Goal: Information Seeking & Learning: Learn about a topic

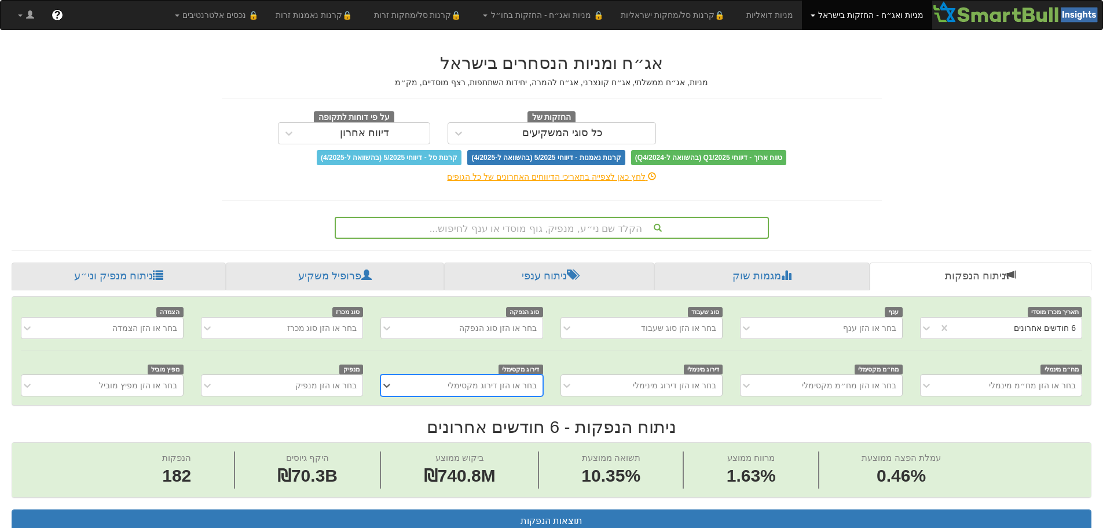
click at [536, 224] on div "הקלד שם ני״ע, מנפיק, גוף מוסדי או ענף לחיפוש..." at bounding box center [552, 228] width 432 height 20
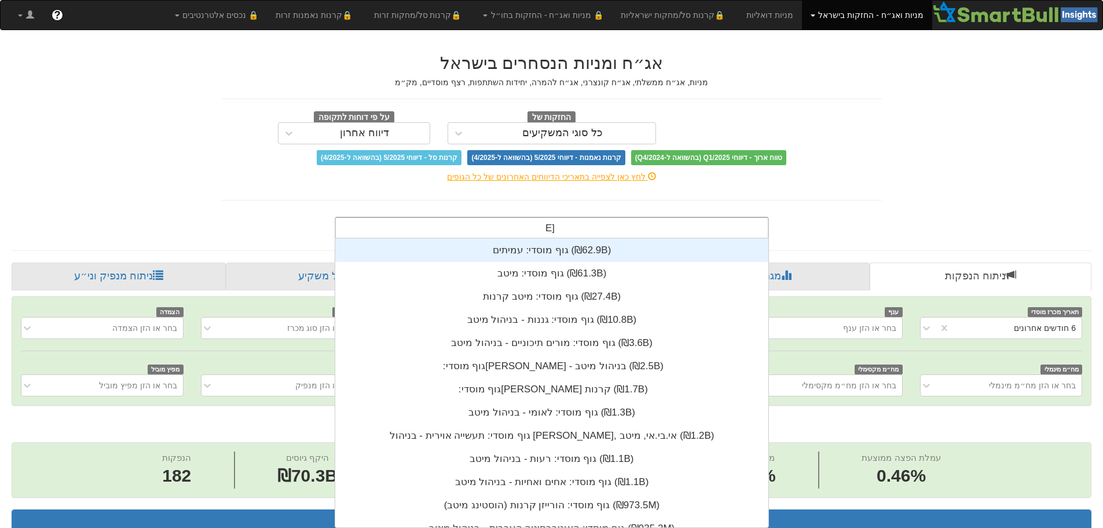
scroll to position [139, 0]
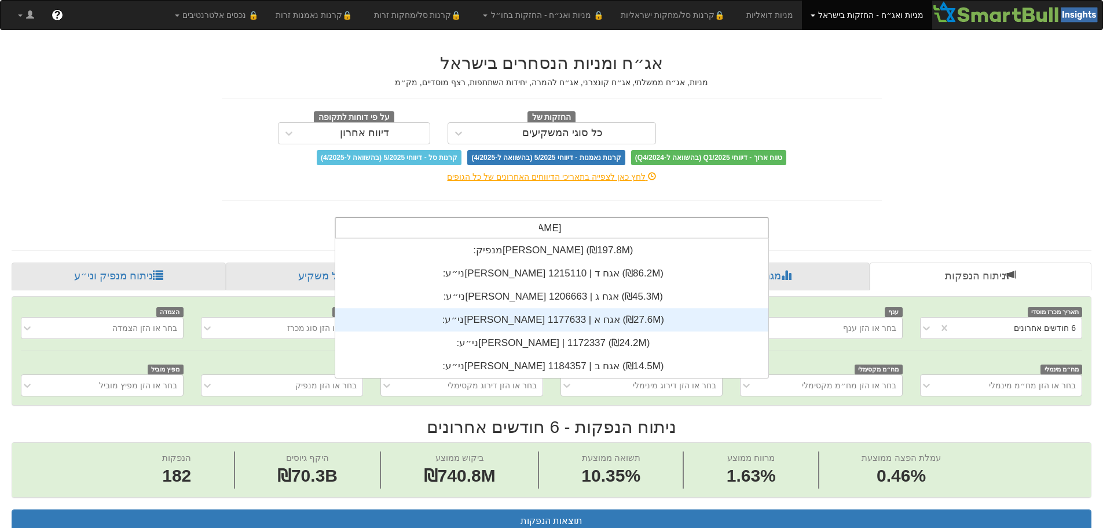
type input "[PERSON_NAME]"
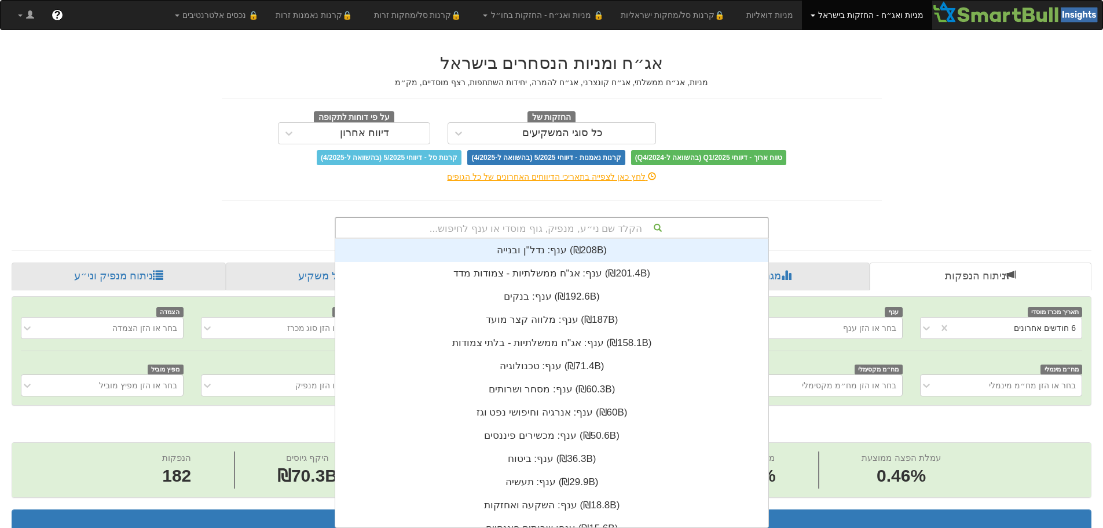
click at [532, 225] on div "הקלד שם ני״ע, מנפיק, גוף מוסדי או ענף לחיפוש..." at bounding box center [552, 228] width 432 height 20
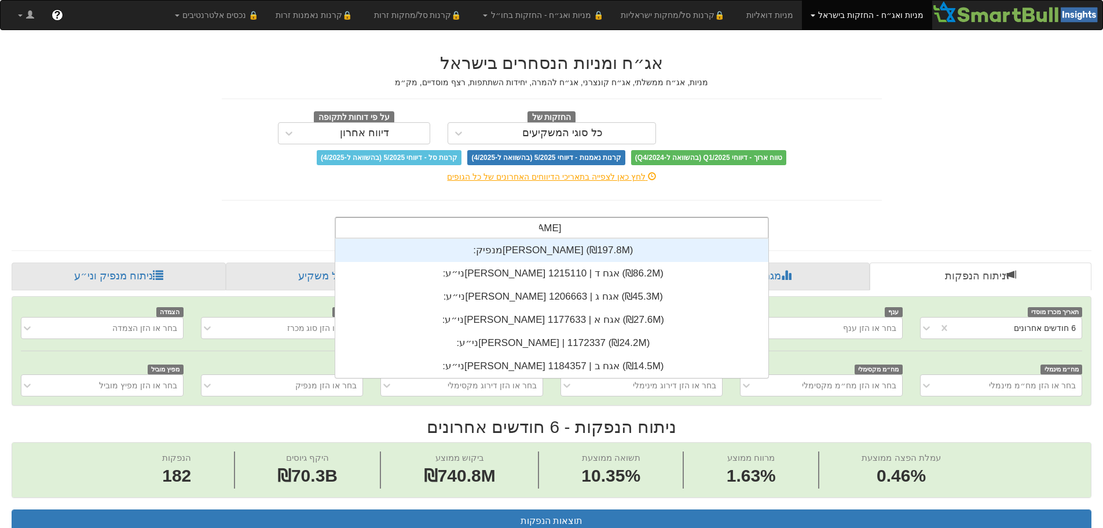
type input "[PERSON_NAME]"
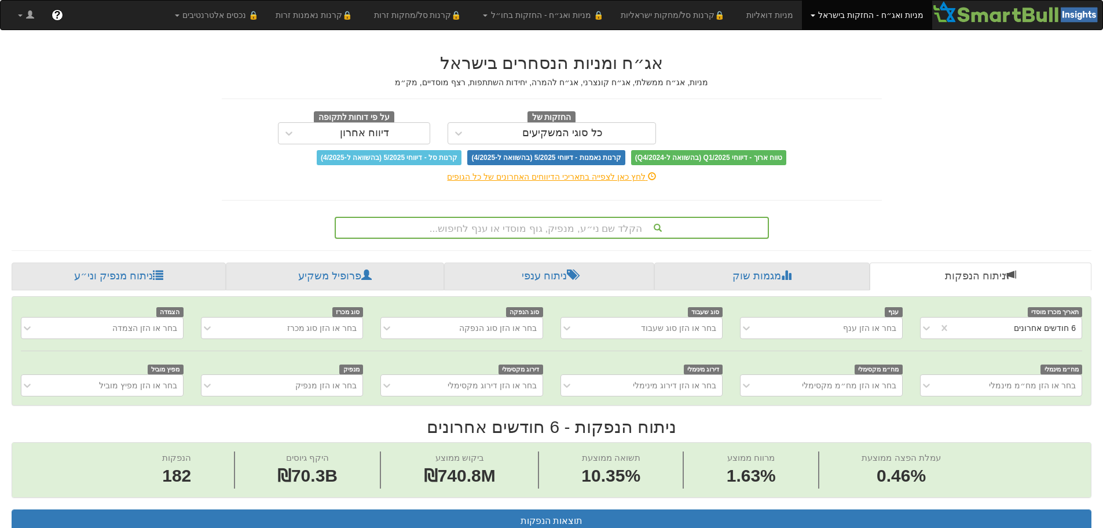
click at [522, 222] on div "הקלד שם ני״ע, מנפיק, גוף מוסדי או ענף לחיפוש..." at bounding box center [552, 228] width 432 height 20
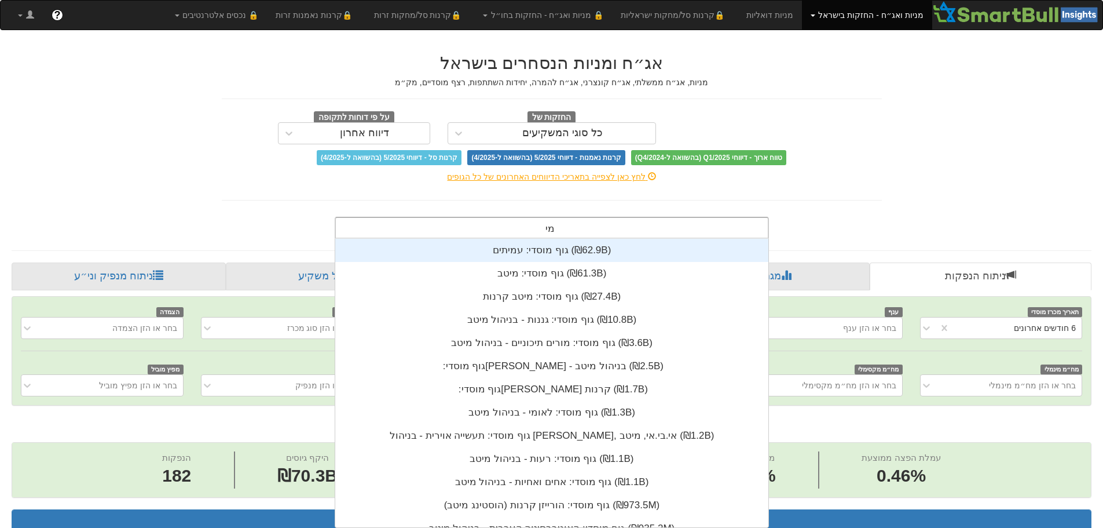
type input "[PERSON_NAME]"
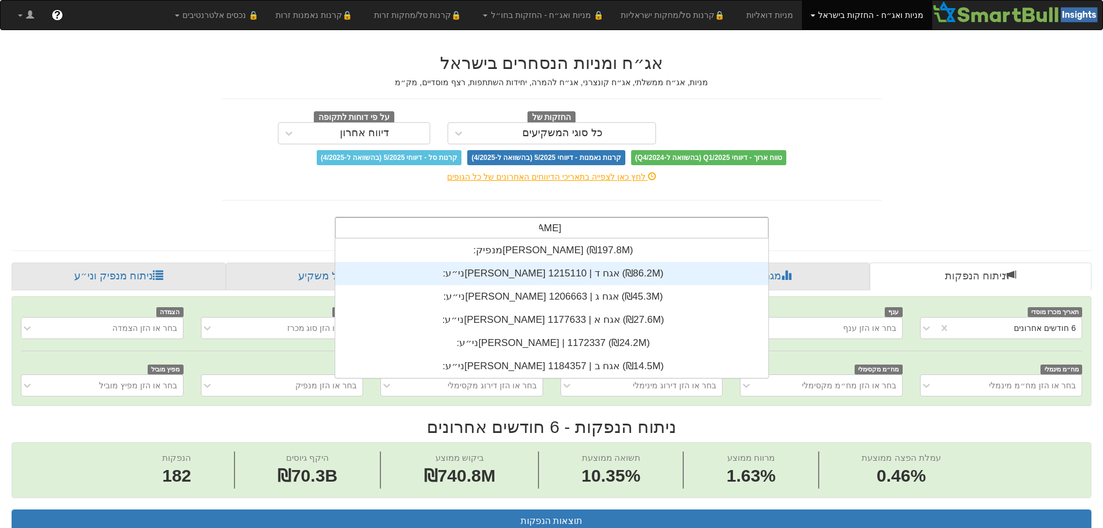
click at [550, 272] on div "ני״ע: ‏[PERSON_NAME] אגח ד | 1215110 ‎(₪86.2M)‎" at bounding box center [551, 273] width 433 height 23
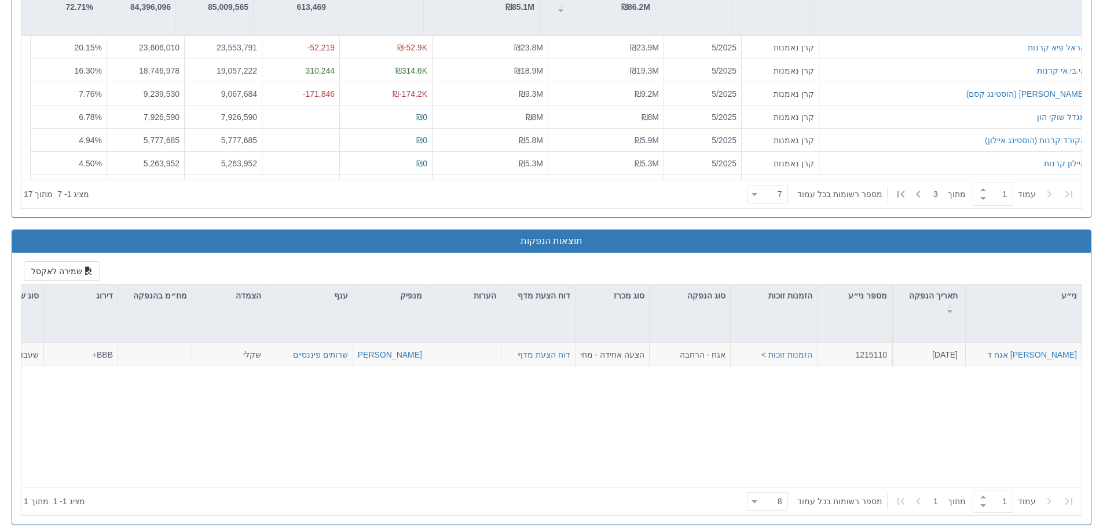
scroll to position [1135, 0]
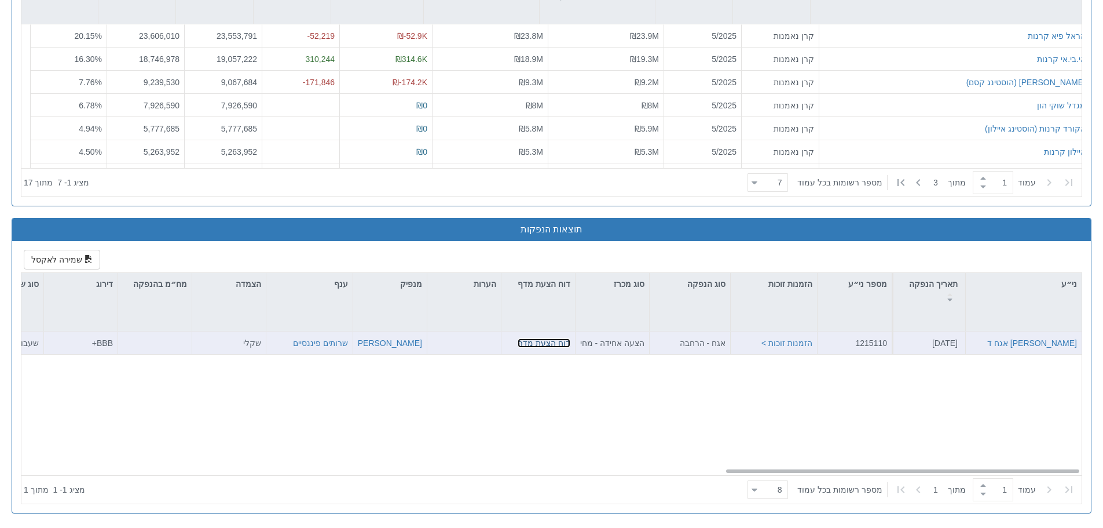
click at [558, 342] on link "דוח הצעת מדף" at bounding box center [544, 342] width 53 height 9
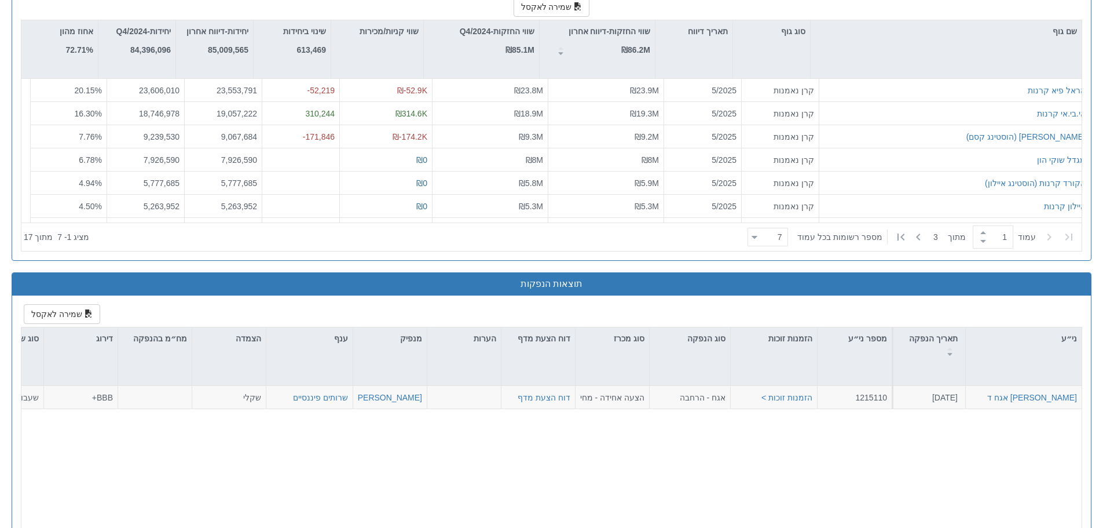
scroll to position [1100, 0]
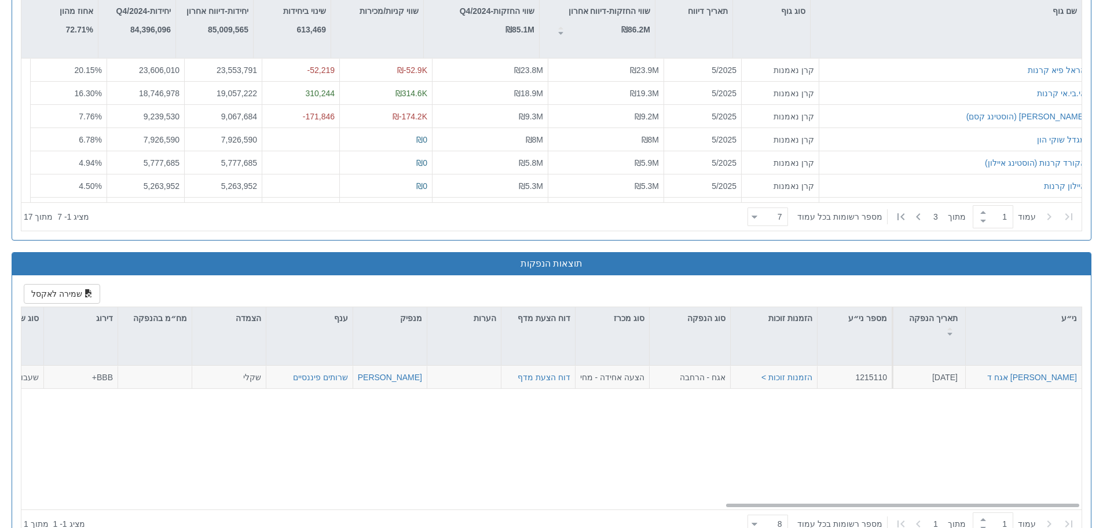
drag, startPoint x: 477, startPoint y: 455, endPoint x: 513, endPoint y: 452, distance: 36.6
click at [477, 455] on div "[PERSON_NAME] אגח ד [DATE] 1215110 הזמנות זוכות > אגח - הרחבה הצעה אחידה - מחיר…" at bounding box center [555, 437] width 1069 height 144
click at [543, 441] on div "[PERSON_NAME] אגח ד [DATE] 1215110 הזמנות זוכות > אגח - הרחבה הצעה אחידה - מחיר…" at bounding box center [555, 437] width 1069 height 144
click at [1027, 418] on div "[PERSON_NAME] אגח ד [DATE] 1215110 הזמנות זוכות > אגח - הרחבה הצעה אחידה - מחיר…" at bounding box center [555, 437] width 1069 height 144
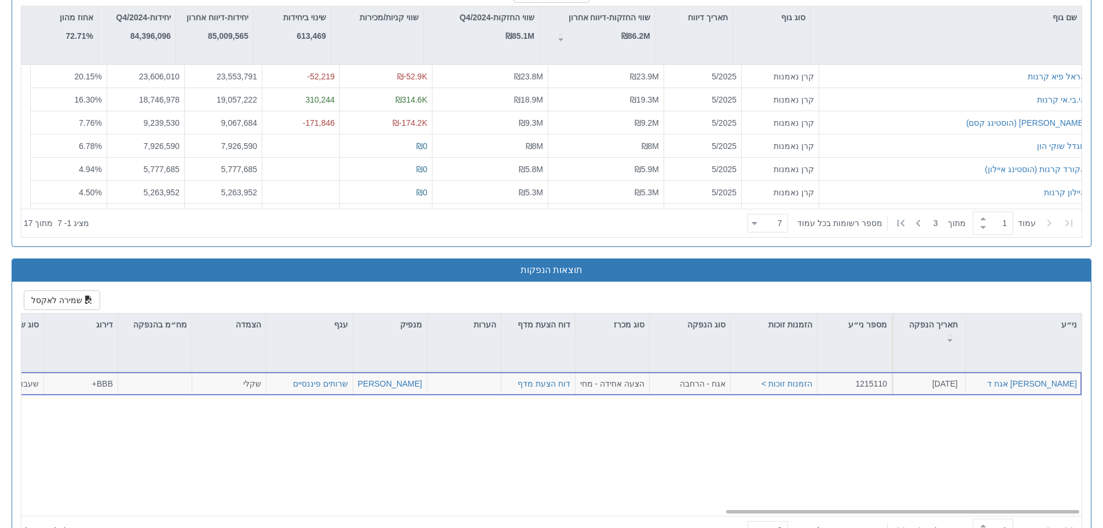
scroll to position [1135, 0]
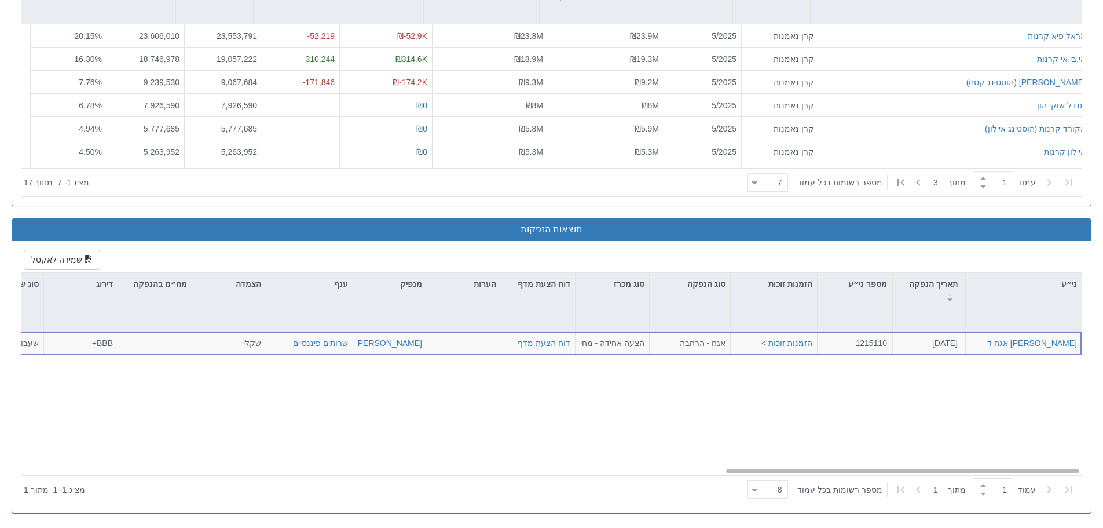
click at [922, 394] on div "[PERSON_NAME] אגח ד [DATE] 1215110 הזמנות זוכות > אגח - הרחבה הצעה אחידה - מחיר…" at bounding box center [555, 403] width 1069 height 144
drag, startPoint x: 859, startPoint y: 473, endPoint x: 631, endPoint y: 470, distance: 228.2
click at [625, 473] on div "[PERSON_NAME] אגח ד [DATE] 1215110 הזמנות זוכות > אגח - הרחבה הצעה אחידה - מחיר…" at bounding box center [555, 407] width 1069 height 152
drag, startPoint x: 816, startPoint y: 467, endPoint x: 616, endPoint y: 466, distance: 200.4
click at [617, 466] on div "[PERSON_NAME] אגח ד [DATE] 1215110 הזמנות זוכות > אגח - הרחבה הצעה אחידה - מחיר…" at bounding box center [555, 407] width 1069 height 152
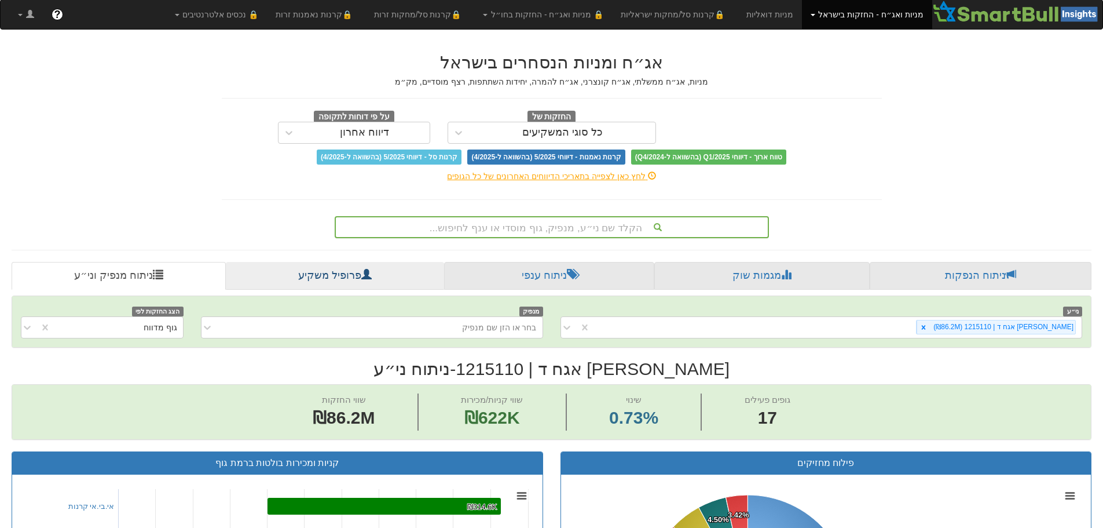
scroll to position [0, 0]
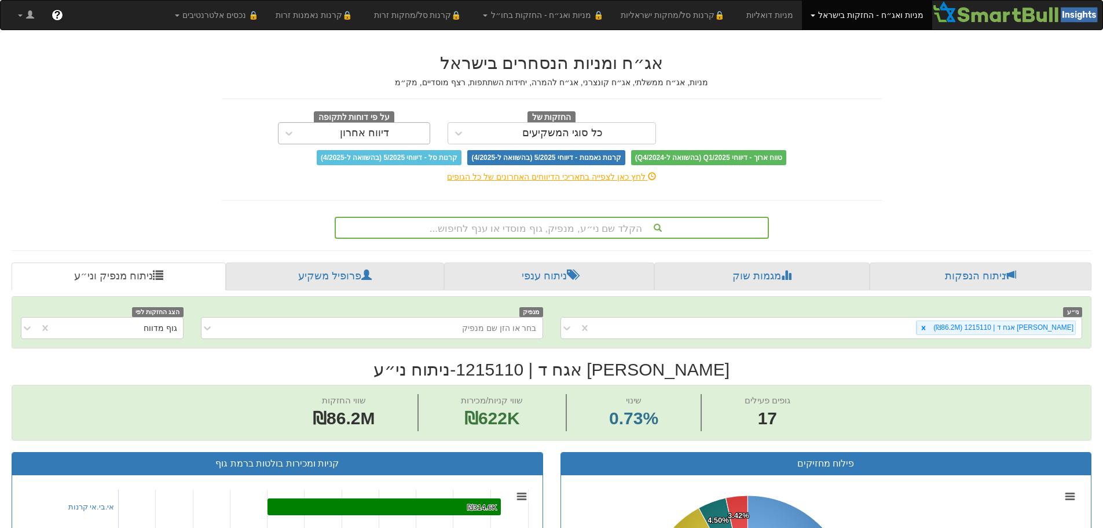
click at [405, 130] on div "דיווח אחרון" at bounding box center [365, 133] width 130 height 19
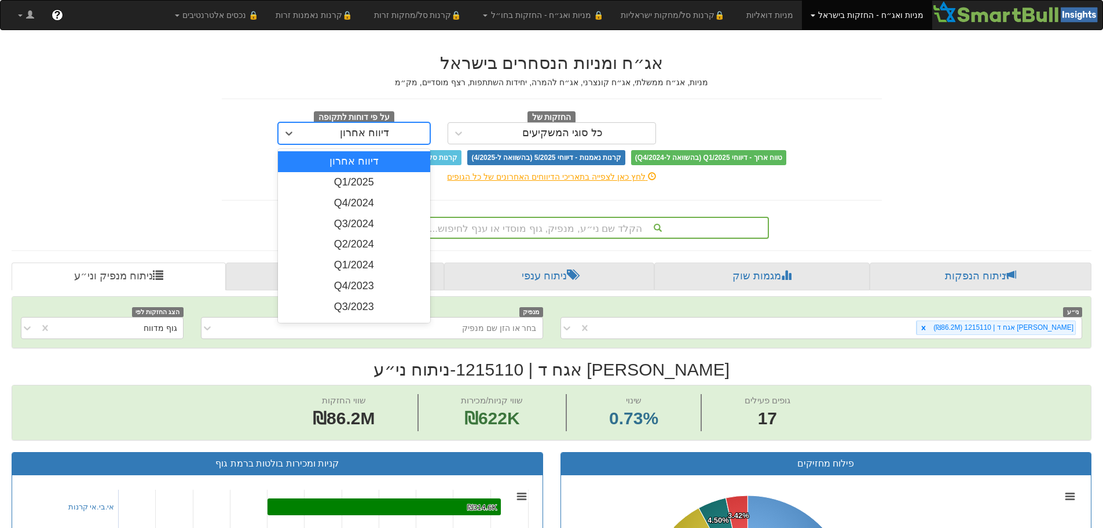
click at [405, 130] on div "דיווח אחרון" at bounding box center [365, 133] width 130 height 19
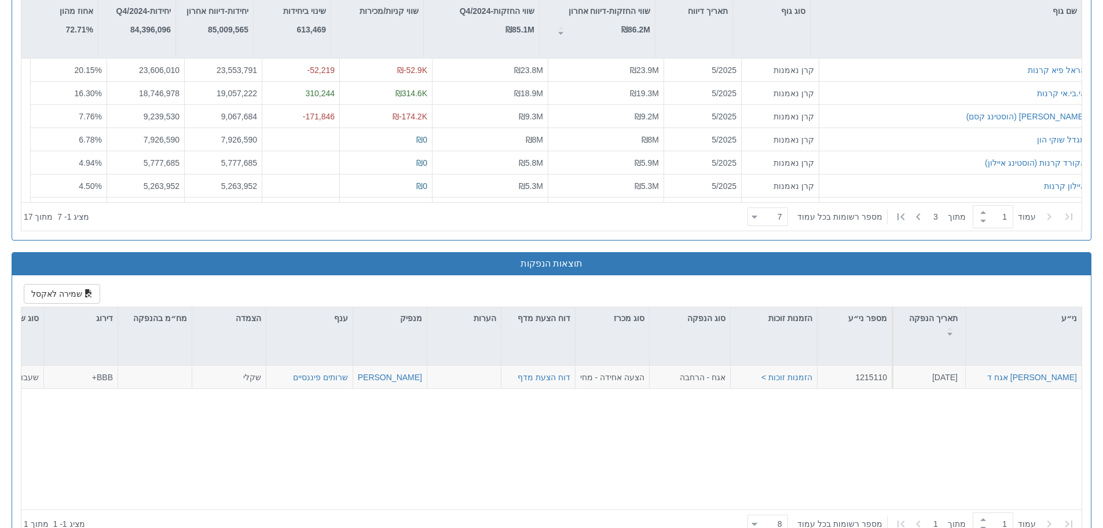
scroll to position [1135, 0]
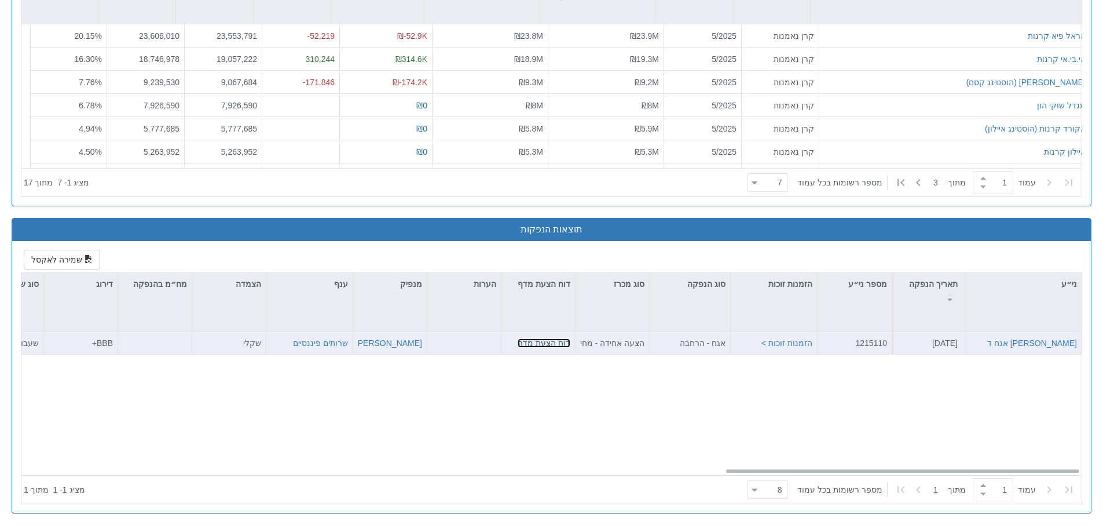
click at [536, 342] on link "דוח הצעת מדף" at bounding box center [544, 342] width 53 height 9
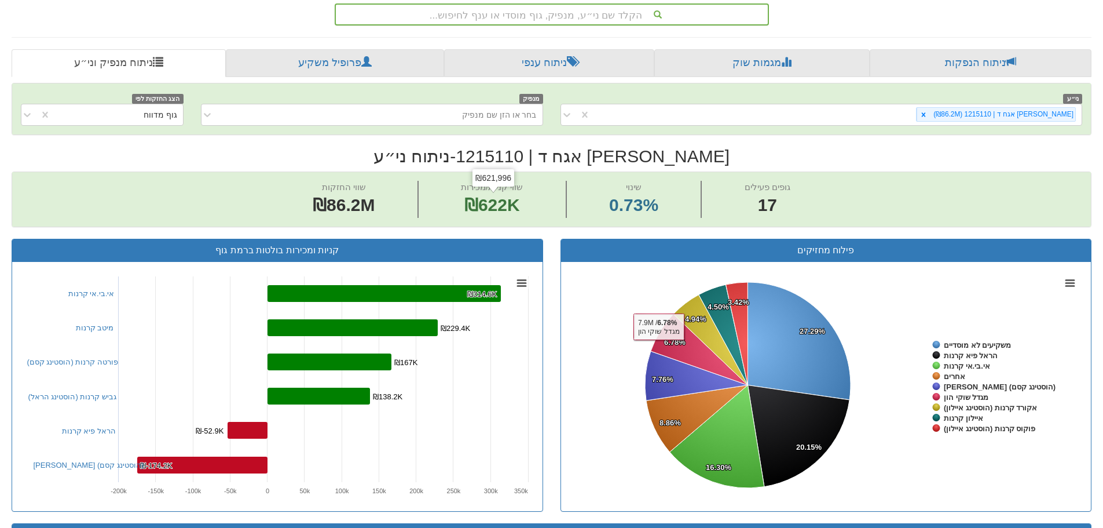
scroll to position [0, 0]
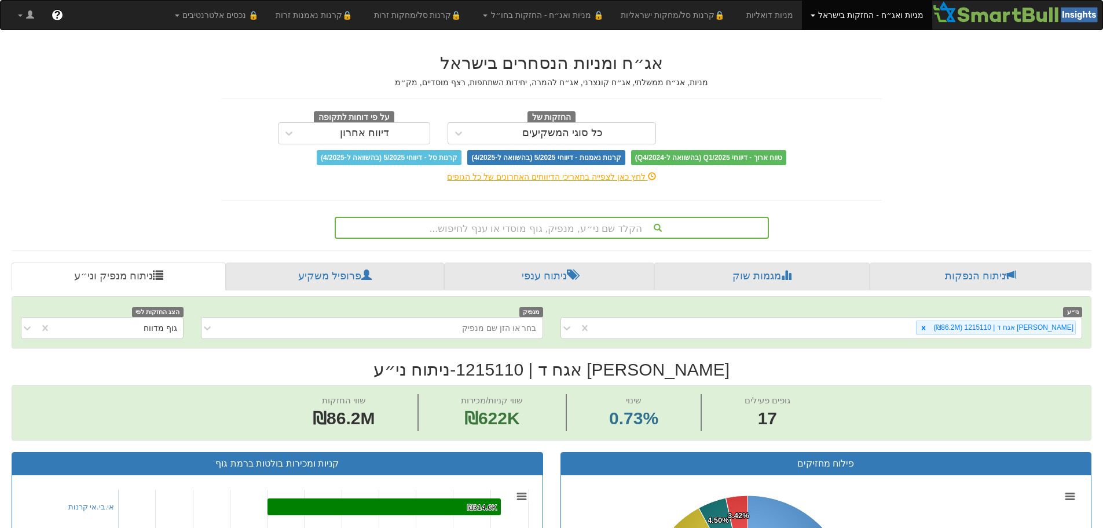
click at [567, 229] on div "הקלד שם ני״ע, מנפיק, גוף מוסדי או ענף לחיפוש..." at bounding box center [552, 228] width 432 height 20
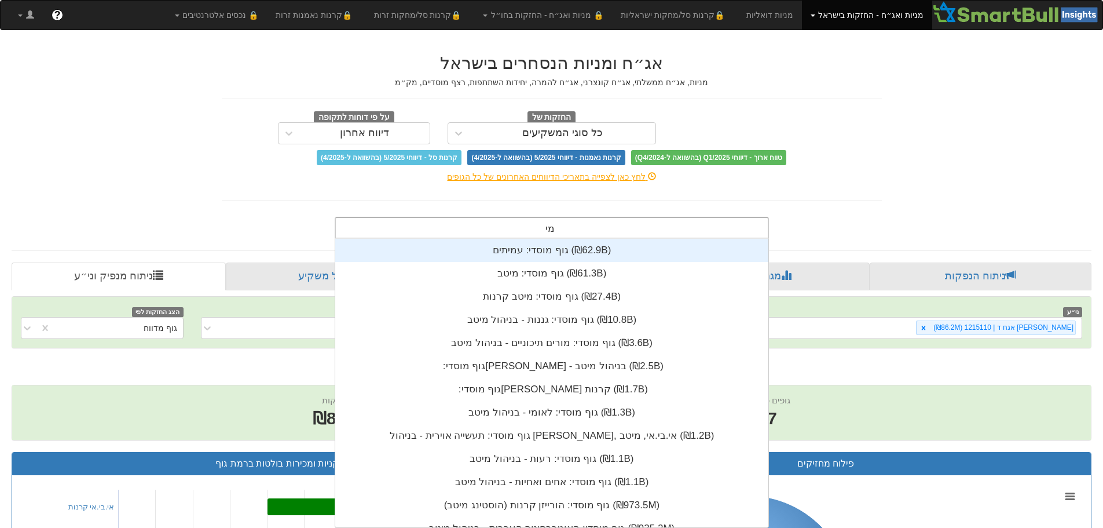
scroll to position [139, 0]
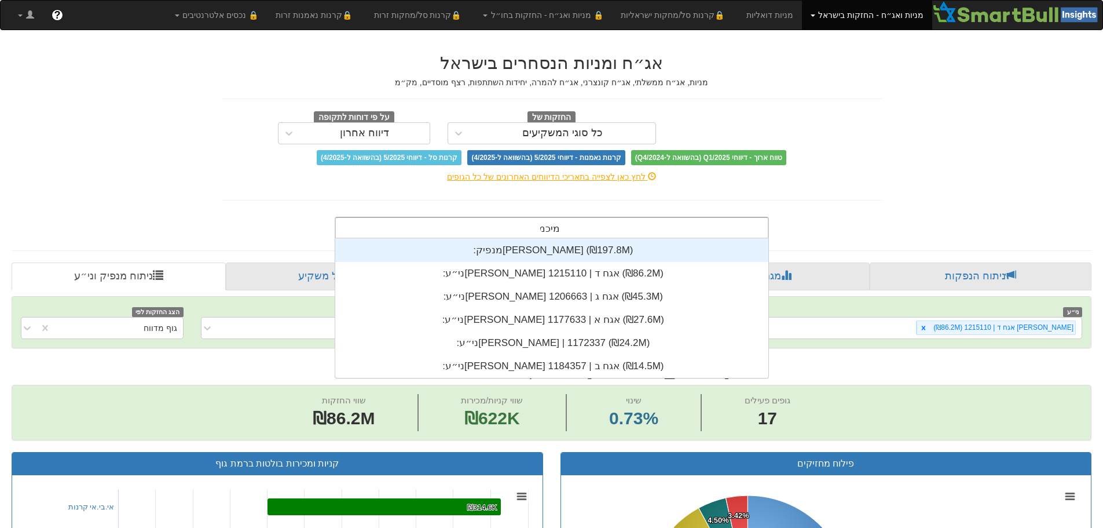
type input "[PERSON_NAME]"
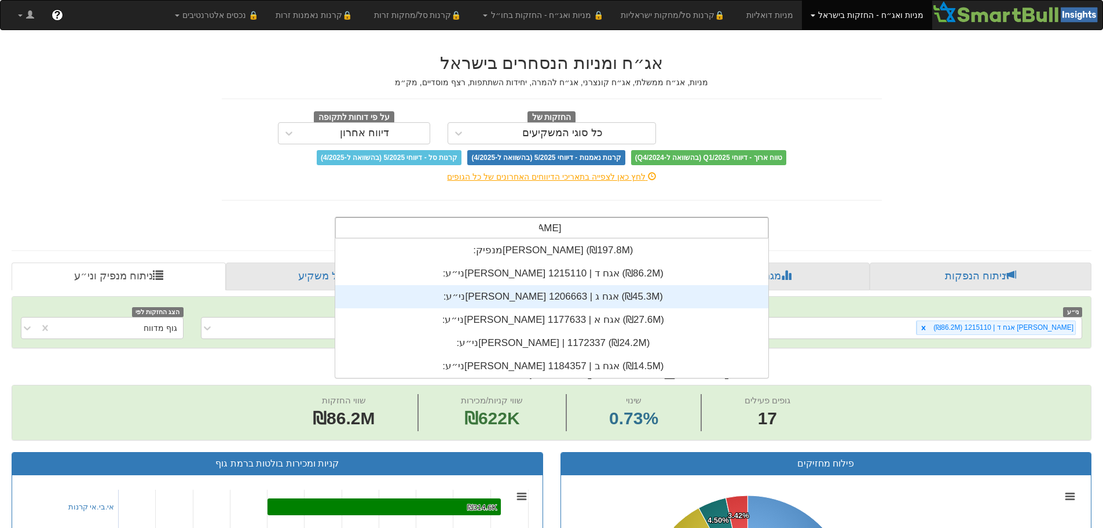
click at [548, 298] on div "ני״ע: ‏[PERSON_NAME] אגח ג | 1206663 ‎(₪45.3M)‎" at bounding box center [551, 296] width 433 height 23
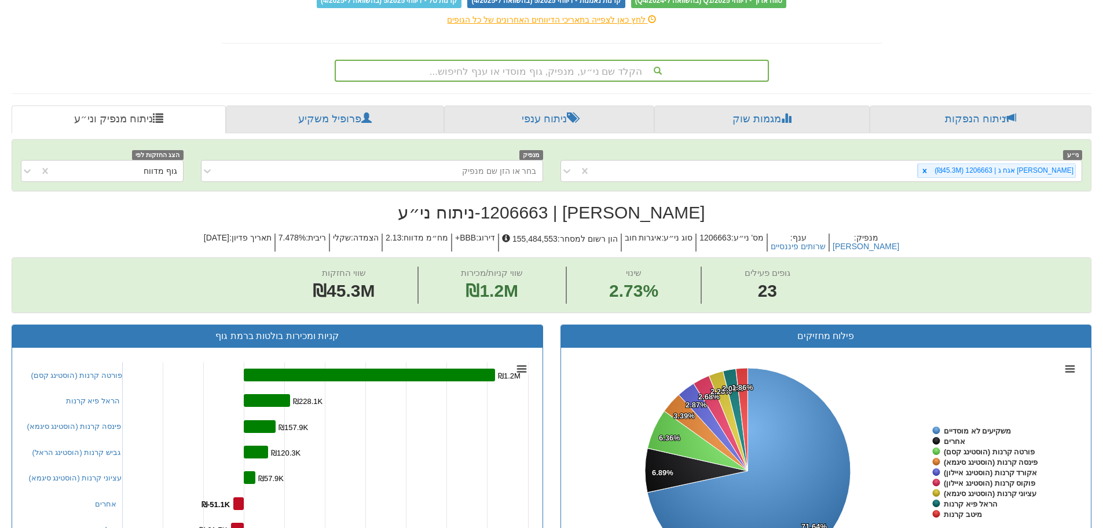
scroll to position [58, 0]
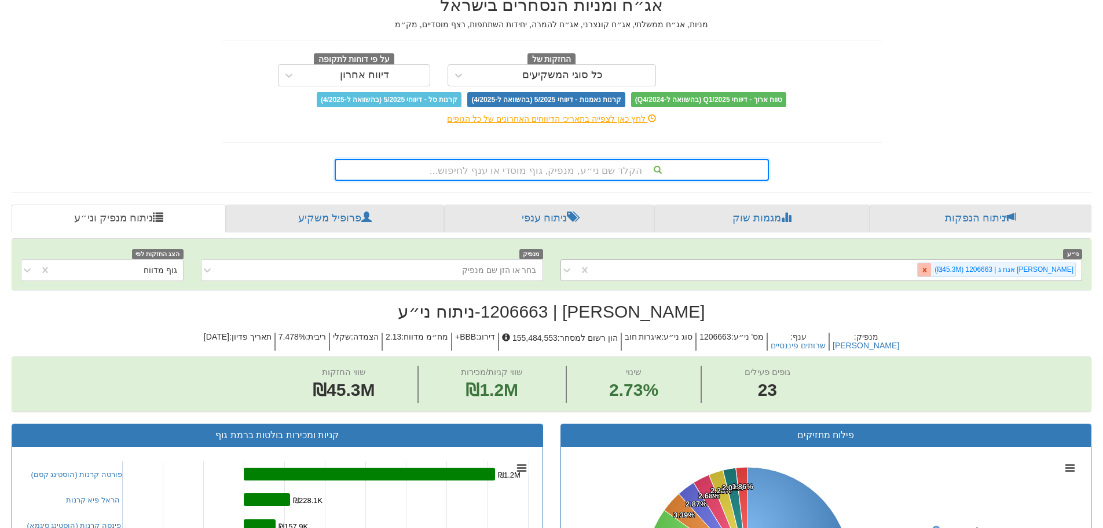
click at [927, 269] on icon at bounding box center [925, 270] width 4 height 4
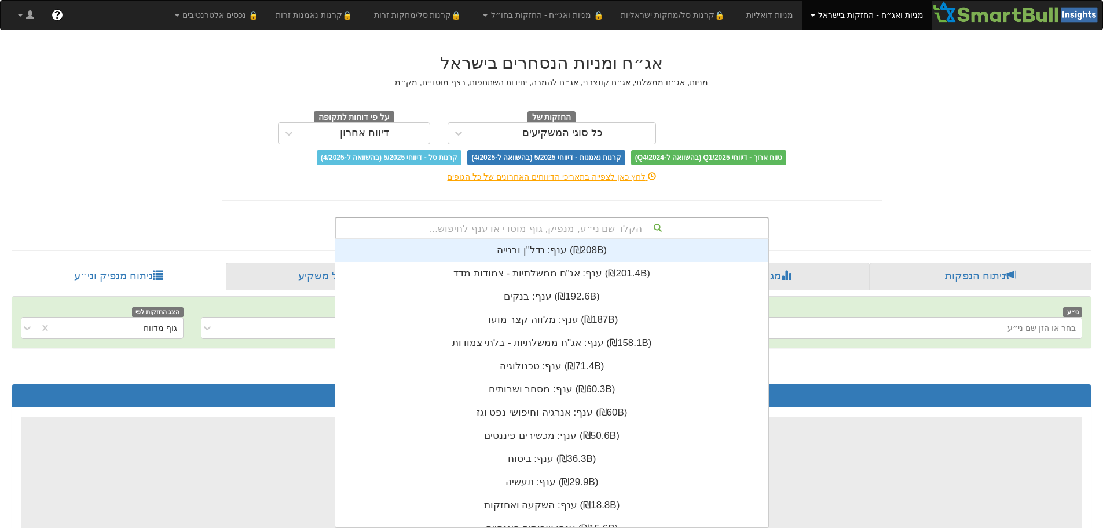
click at [565, 231] on div "הקלד שם ני״ע, מנפיק, גוף מוסדי או ענף לחיפוש..." at bounding box center [552, 228] width 432 height 20
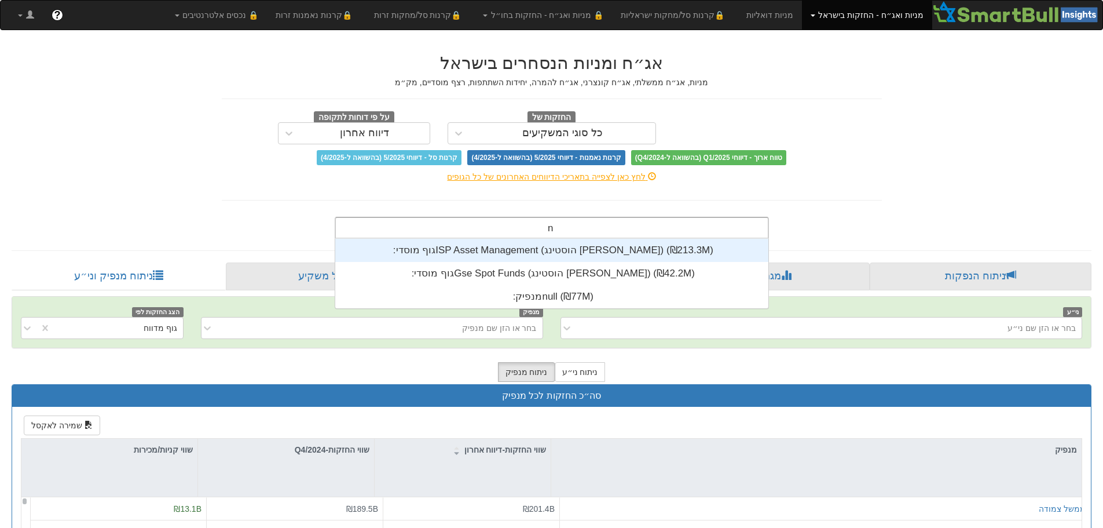
scroll to position [69, 0]
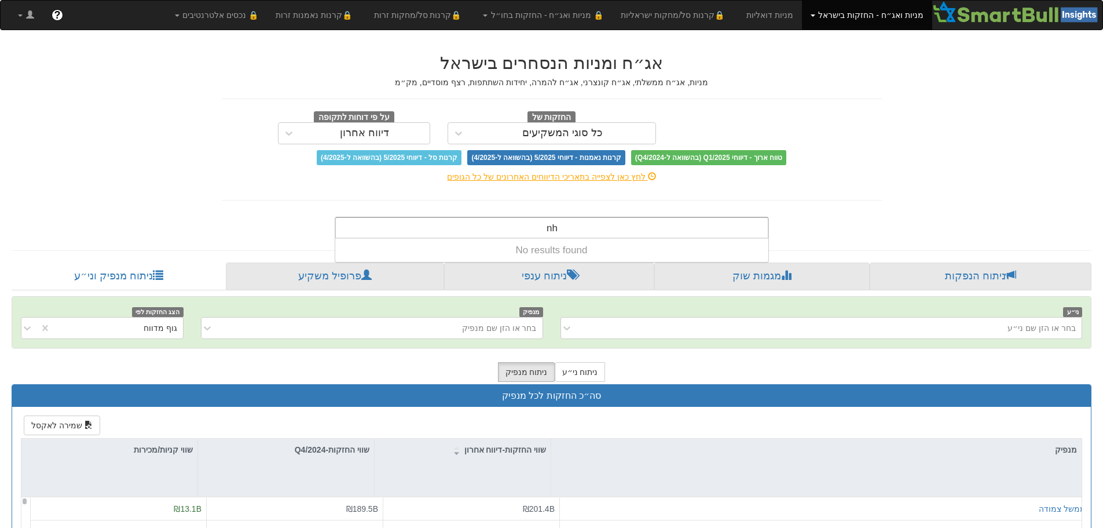
type input "n"
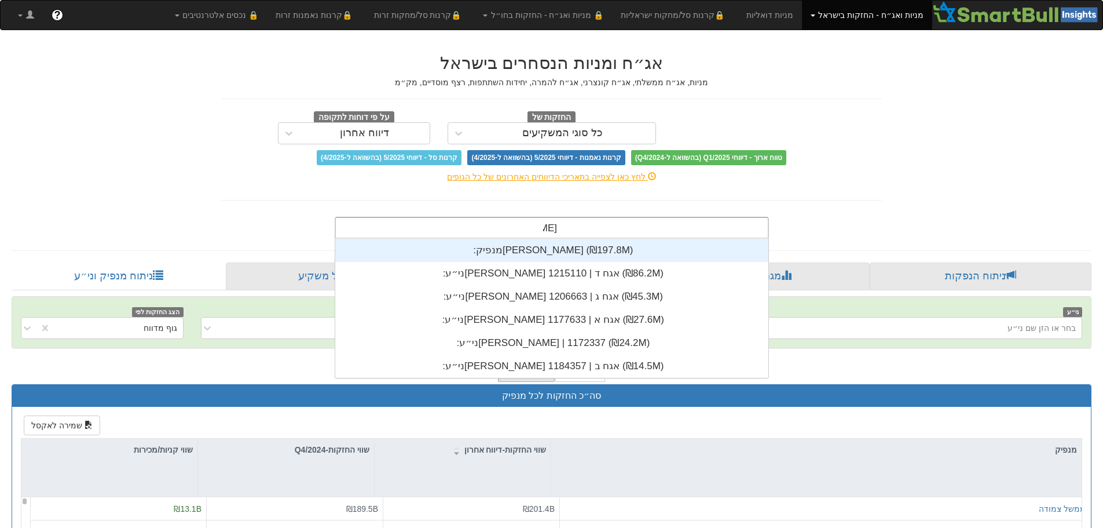
scroll to position [139, 0]
type input "[PERSON_NAME]"
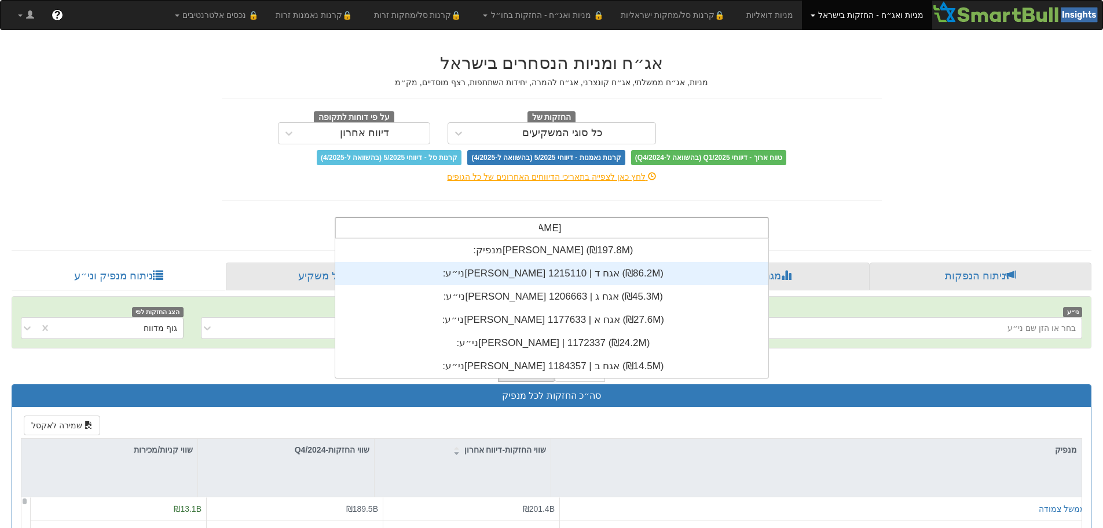
click at [559, 280] on div "ני״ע: ‏[PERSON_NAME] אגח ד | 1215110 ‎(₪86.2M)‎" at bounding box center [551, 273] width 433 height 23
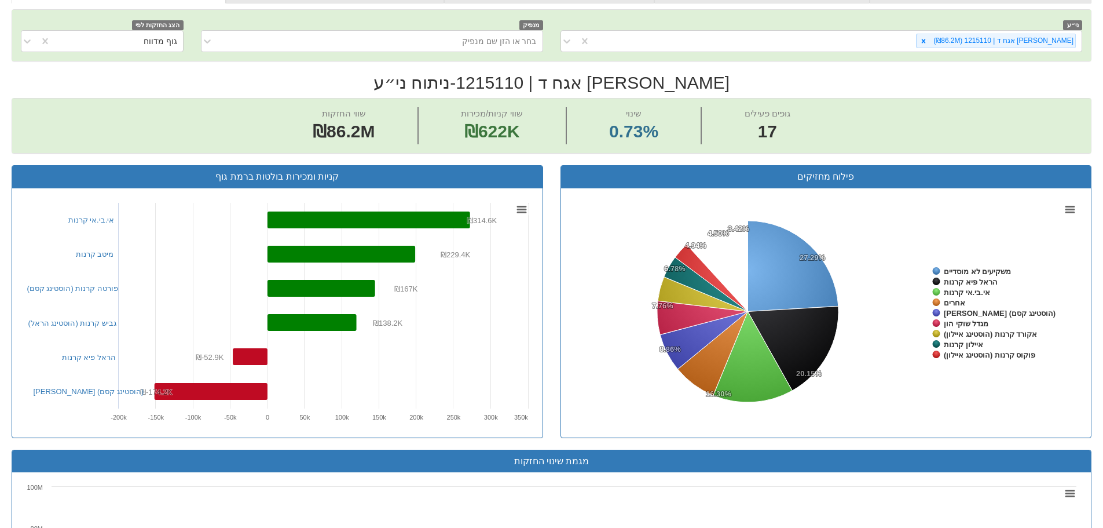
scroll to position [290, 0]
